Goal: Information Seeking & Learning: Compare options

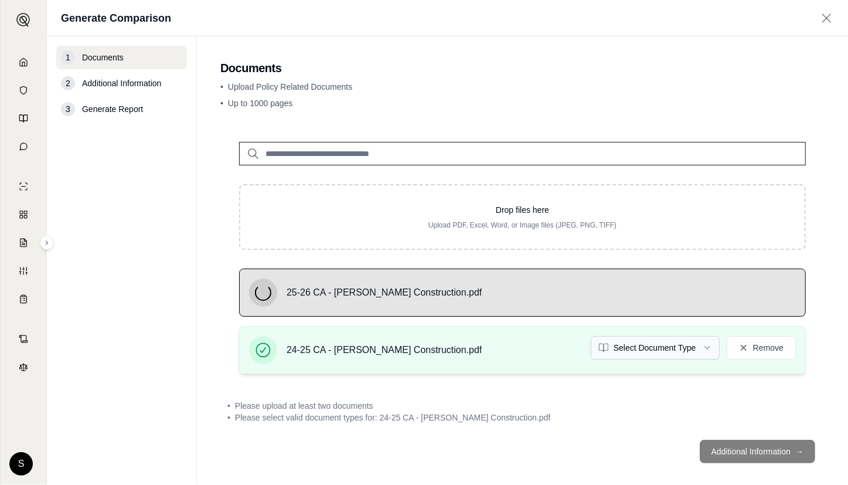
click at [645, 342] on html "Home Vault Prompts Chats Single Policy Comparisons Claims Custom Report Coverag…" at bounding box center [424, 242] width 848 height 485
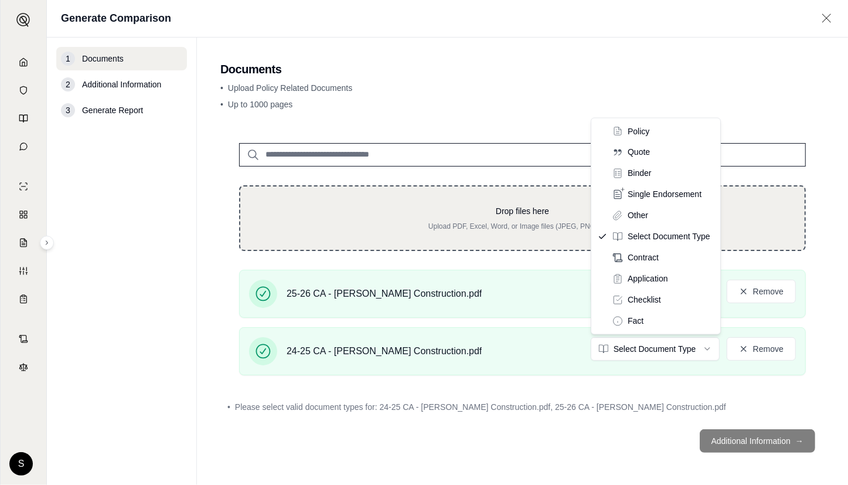
drag, startPoint x: 639, startPoint y: 132, endPoint x: 674, endPoint y: 236, distance: 109.5
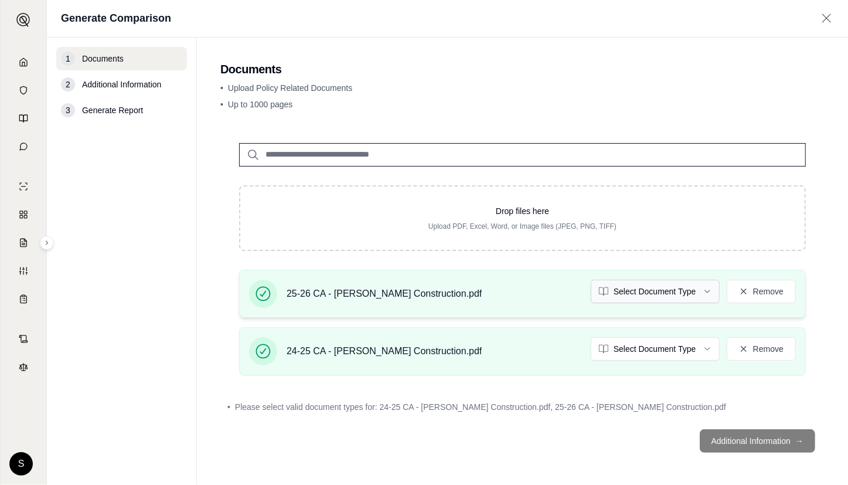
click at [683, 287] on html "Home Vault Prompts Chats Single Policy Comparisons Claims Custom Report Coverag…" at bounding box center [424, 242] width 848 height 485
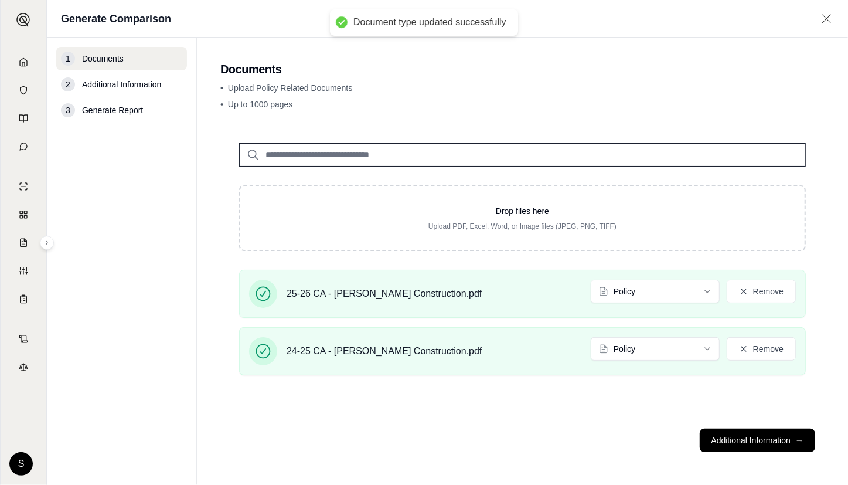
drag, startPoint x: 784, startPoint y: 435, endPoint x: 763, endPoint y: 390, distance: 49.8
click at [784, 436] on button "Additional Information →" at bounding box center [757, 439] width 115 height 23
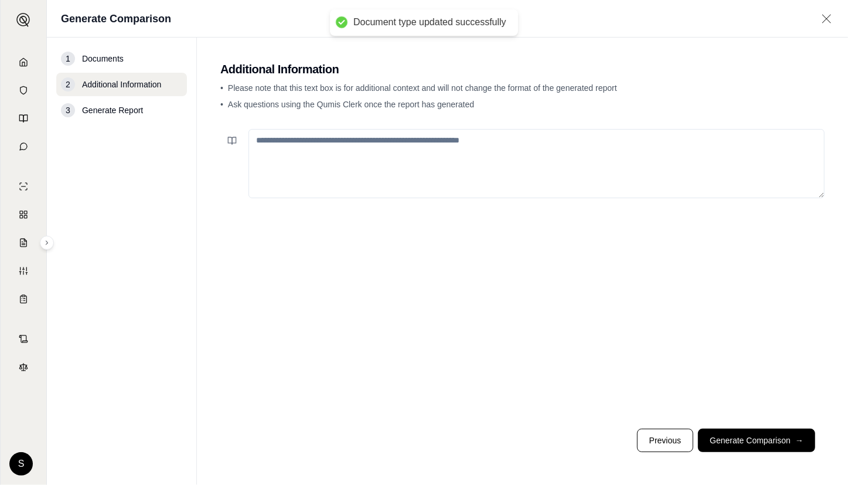
click at [610, 164] on textarea at bounding box center [536, 163] width 576 height 69
paste textarea "**********"
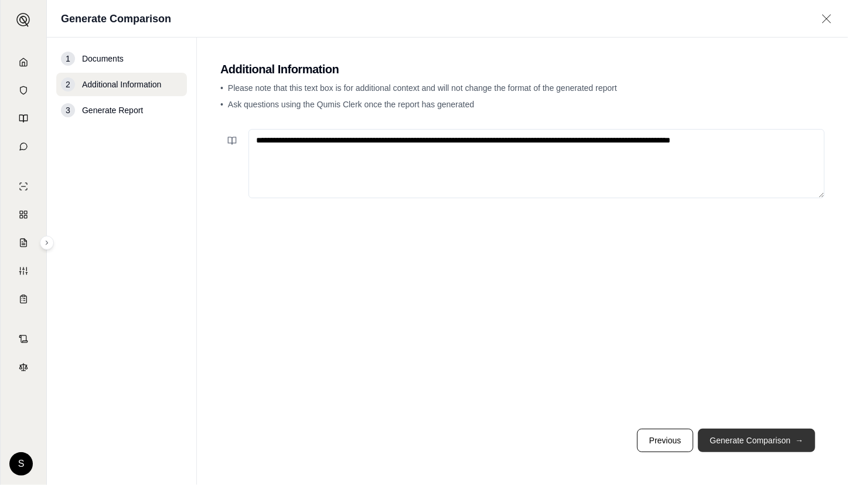
type textarea "**********"
click at [775, 438] on button "Generate Comparison →" at bounding box center [756, 439] width 117 height 23
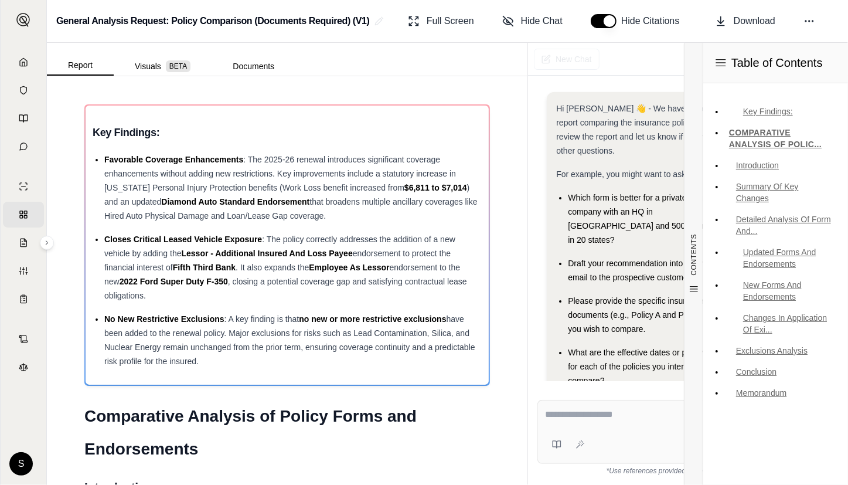
click at [653, 423] on div at bounding box center [678, 416] width 267 height 18
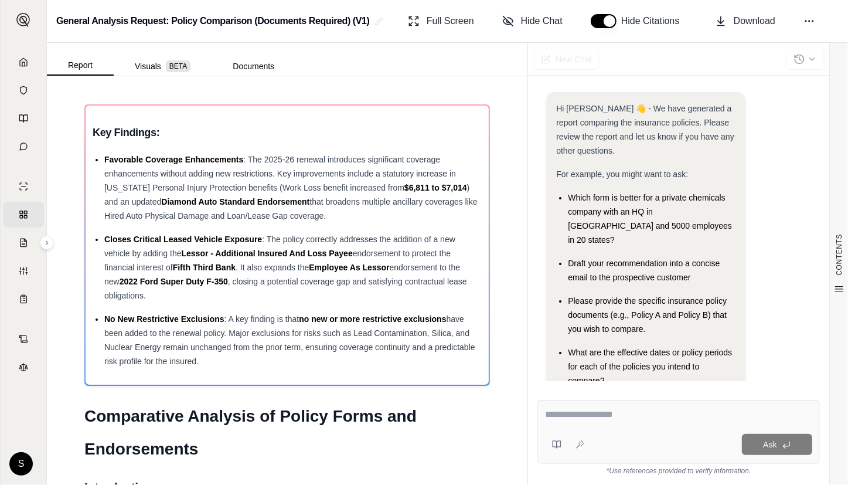
click at [652, 417] on textarea at bounding box center [678, 414] width 267 height 14
paste textarea "**********"
type textarea "**********"
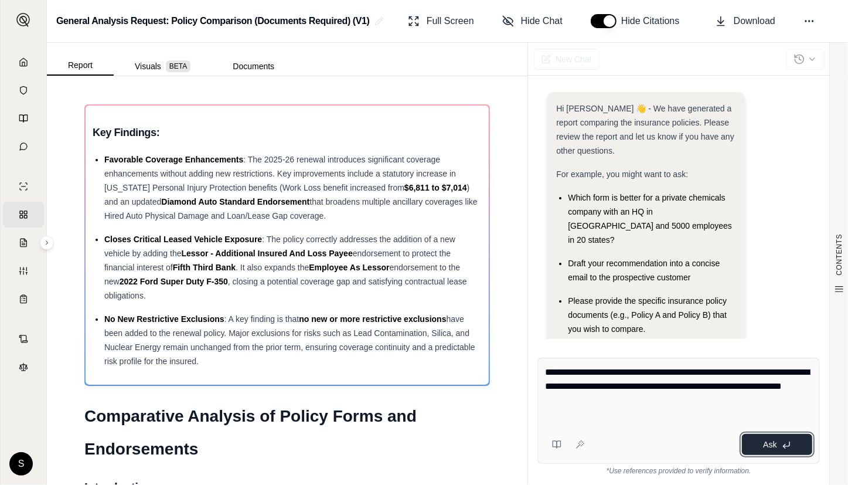
click at [787, 446] on icon at bounding box center [786, 444] width 6 height 4
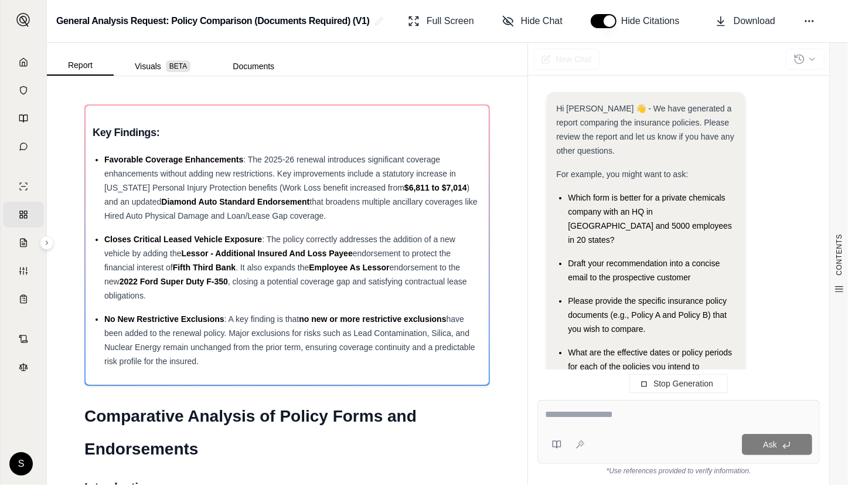
scroll to position [183, 0]
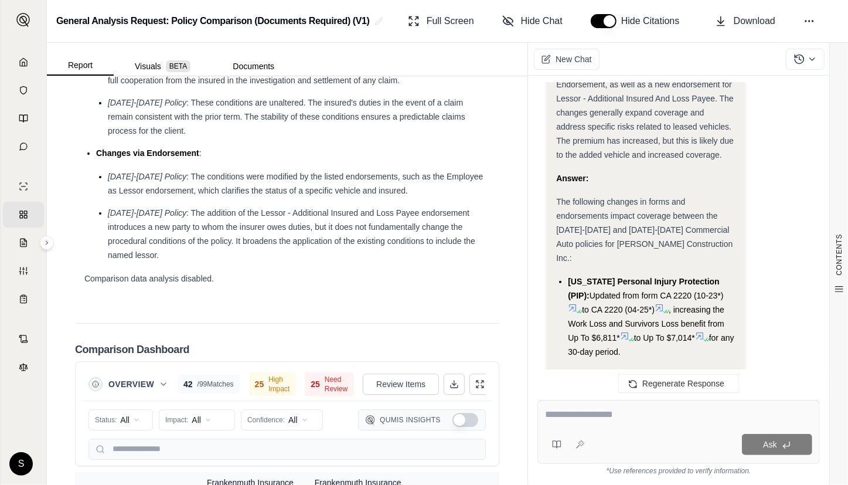
scroll to position [2663, 0]
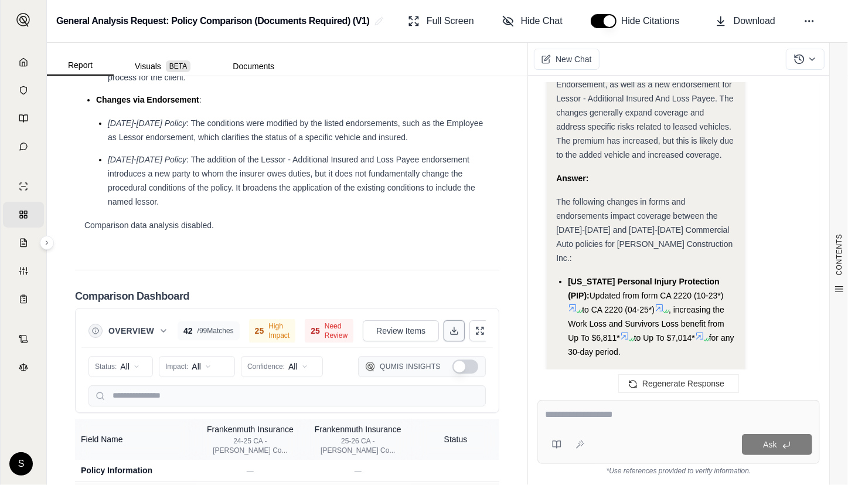
click at [449, 338] on button at bounding box center [454, 330] width 21 height 21
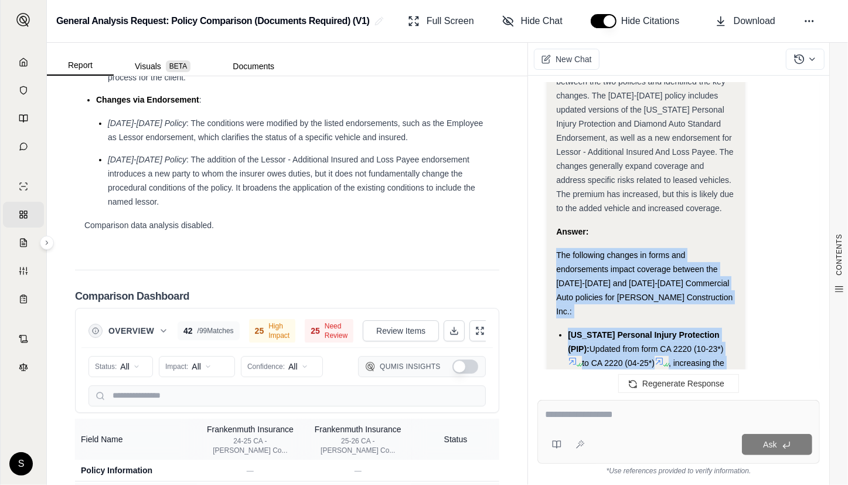
scroll to position [3388, 0]
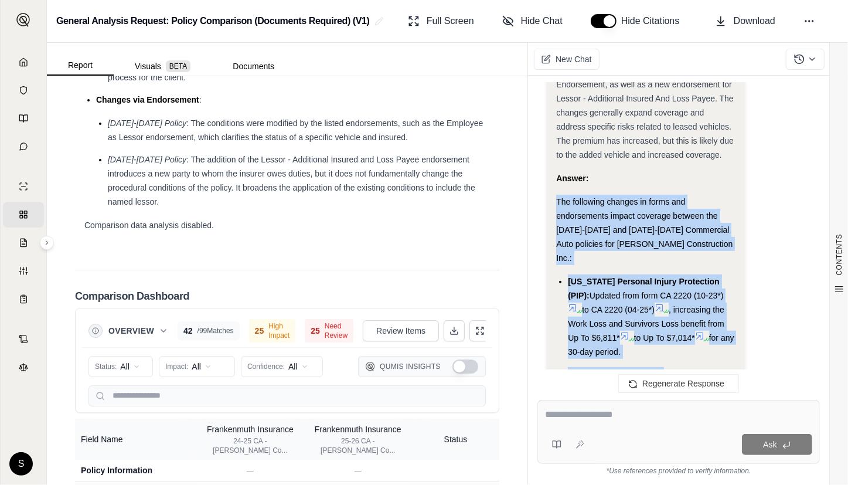
drag, startPoint x: 556, startPoint y: 226, endPoint x: 698, endPoint y: 290, distance: 156.3
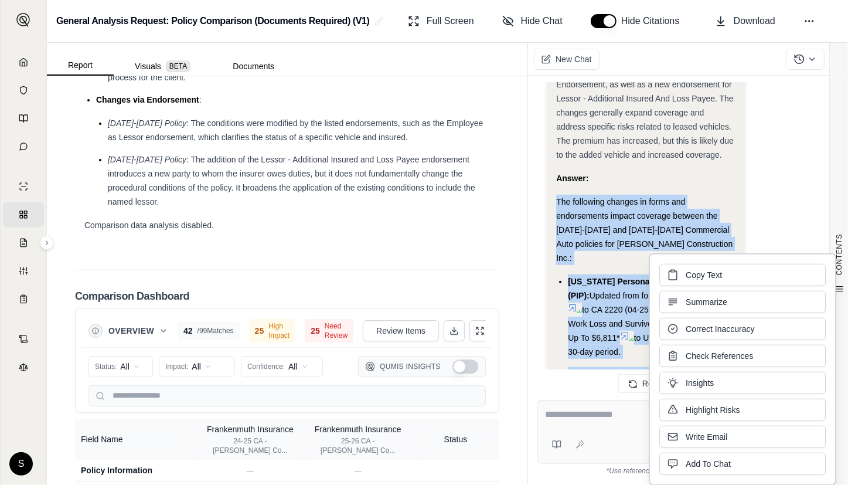
copy div "The following changes in forms and endorsements impact coverage between the 202…"
click at [244, 195] on li "2025-2026 Policy : The addition of the Lessor - Additional Insured and Loss Pay…" at bounding box center [299, 180] width 382 height 56
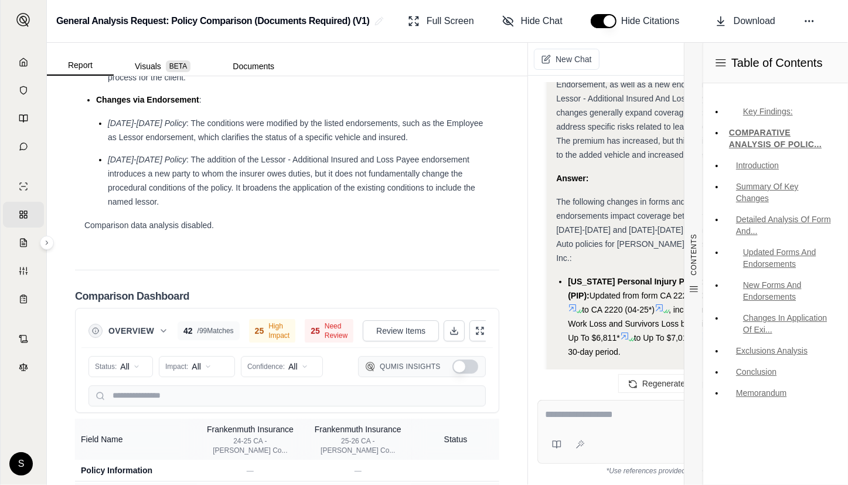
click at [675, 274] on ul "Michigan Personal Injury Protection (PIP): Updated from form CA 2220 (10-23*) t…" at bounding box center [645, 401] width 179 height 255
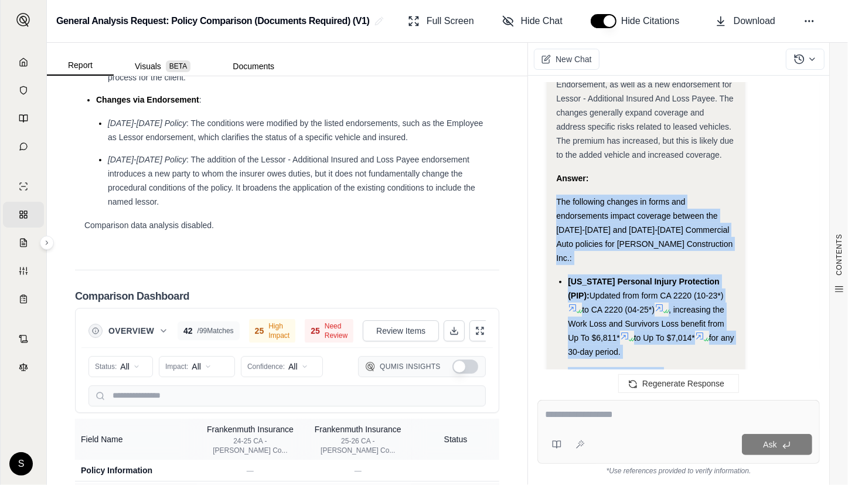
drag, startPoint x: 557, startPoint y: 282, endPoint x: 691, endPoint y: 299, distance: 135.9
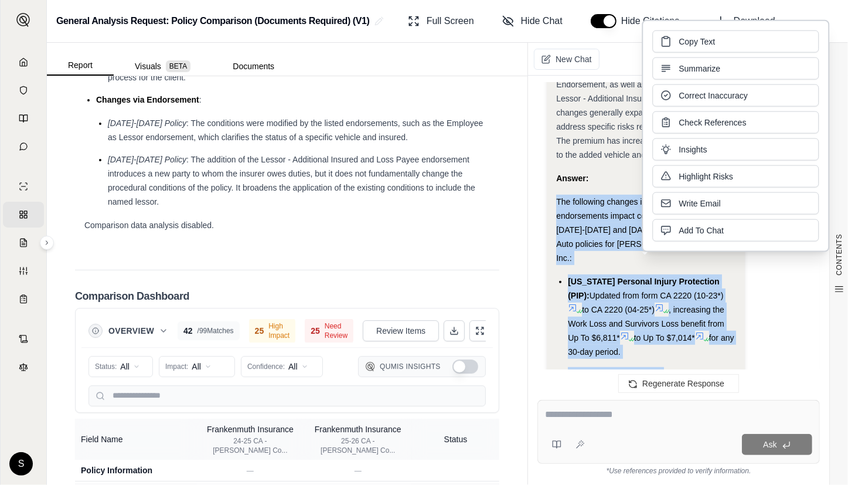
copy div "The following changes in forms and endorsements impact coverage between the 202…"
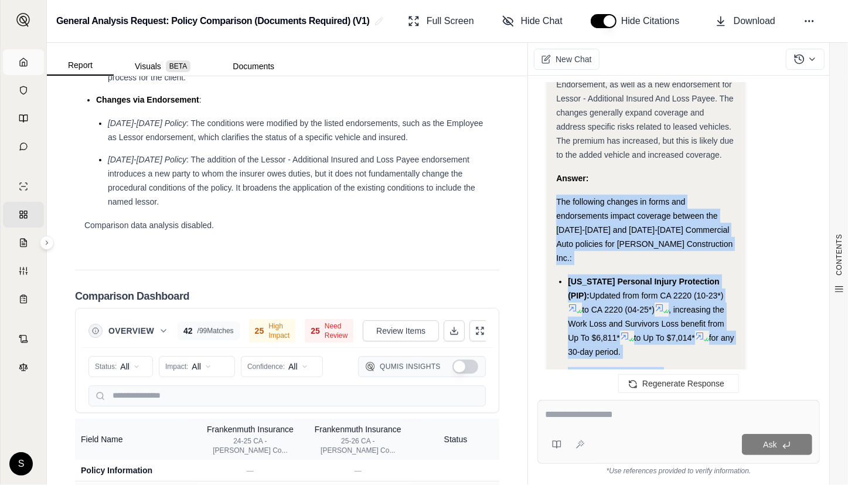
click at [20, 66] on icon at bounding box center [23, 62] width 7 height 8
